Goal: Find specific page/section: Find specific page/section

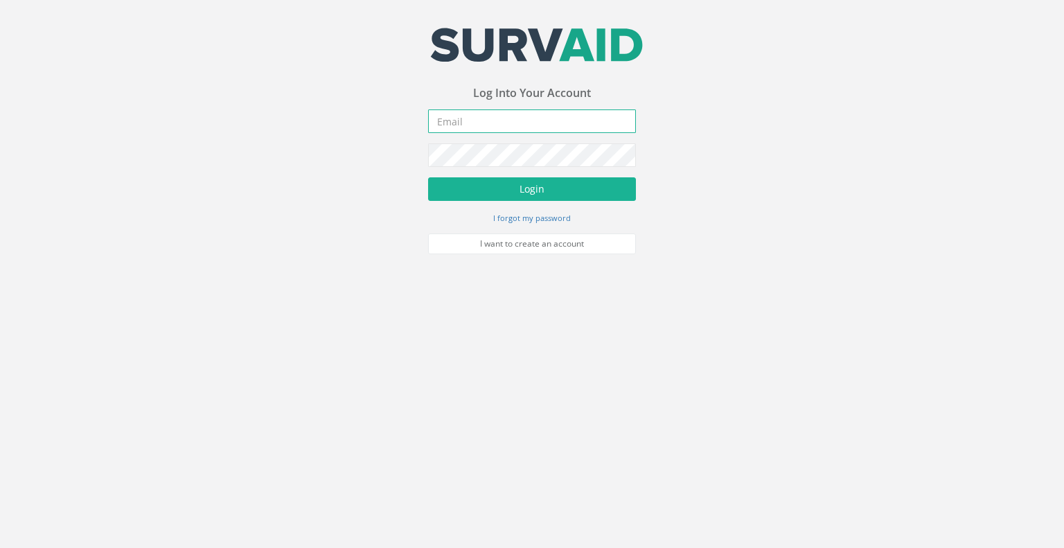
click at [489, 119] on input "email" at bounding box center [532, 121] width 208 height 24
click at [428, 177] on button "Login" at bounding box center [532, 189] width 208 height 24
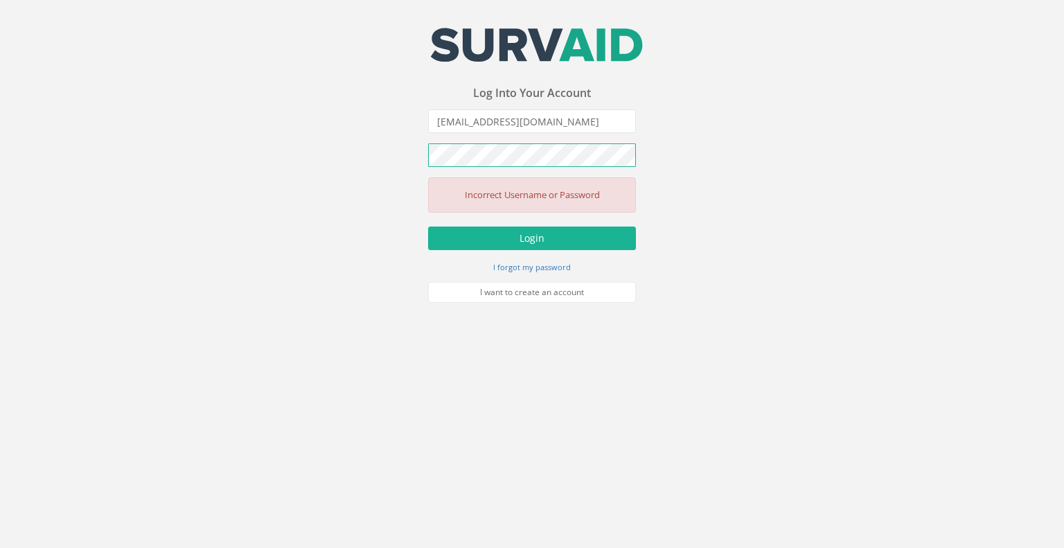
click at [392, 155] on div "Your email address was sucessfully verified - please login below to continue Yo…" at bounding box center [532, 151] width 1064 height 303
click at [428, 227] on button "Login" at bounding box center [532, 239] width 208 height 24
drag, startPoint x: 581, startPoint y: 123, endPoint x: 423, endPoint y: 123, distance: 158.0
click at [423, 123] on div "Your email address was sucessfully verified - please login below to continue Yo…" at bounding box center [532, 151] width 1064 height 303
type input "[PERSON_NAME][EMAIL_ADDRESS][PERSON_NAME][DOMAIN_NAME]"
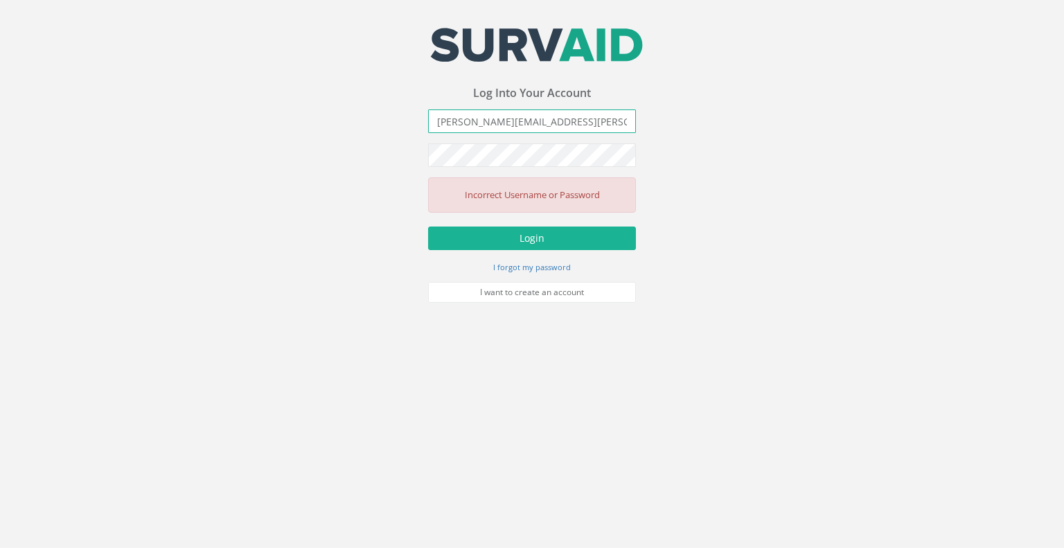
click at [428, 227] on button "Login" at bounding box center [532, 239] width 208 height 24
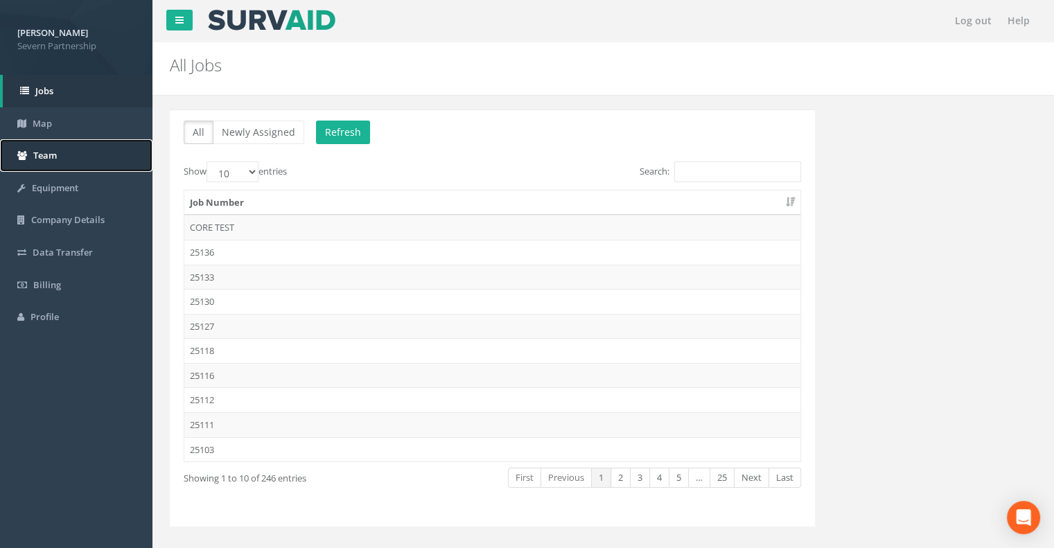
click at [40, 152] on span "Team" at bounding box center [45, 155] width 24 height 12
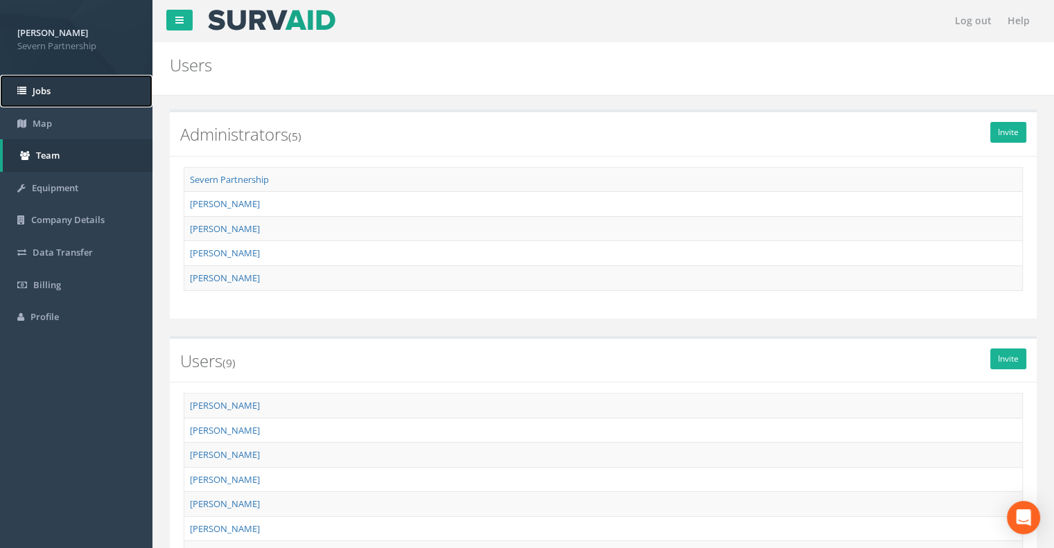
click at [47, 105] on link "Jobs" at bounding box center [76, 91] width 152 height 33
